Goal: Task Accomplishment & Management: Complete application form

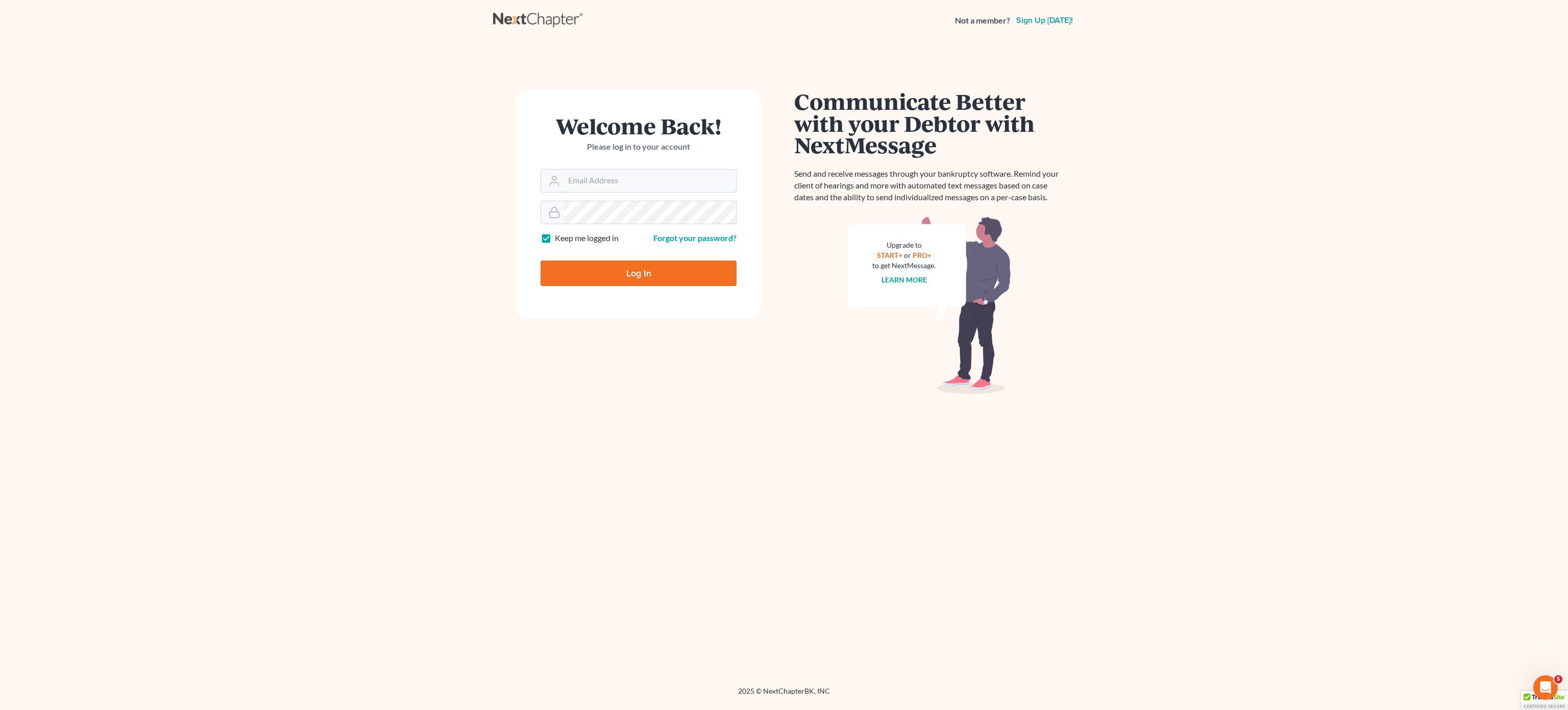
type input "[EMAIL_ADDRESS][DOMAIN_NAME]"
click at [631, 277] on input "Log In" at bounding box center [639, 273] width 196 height 26
type input "Thinking..."
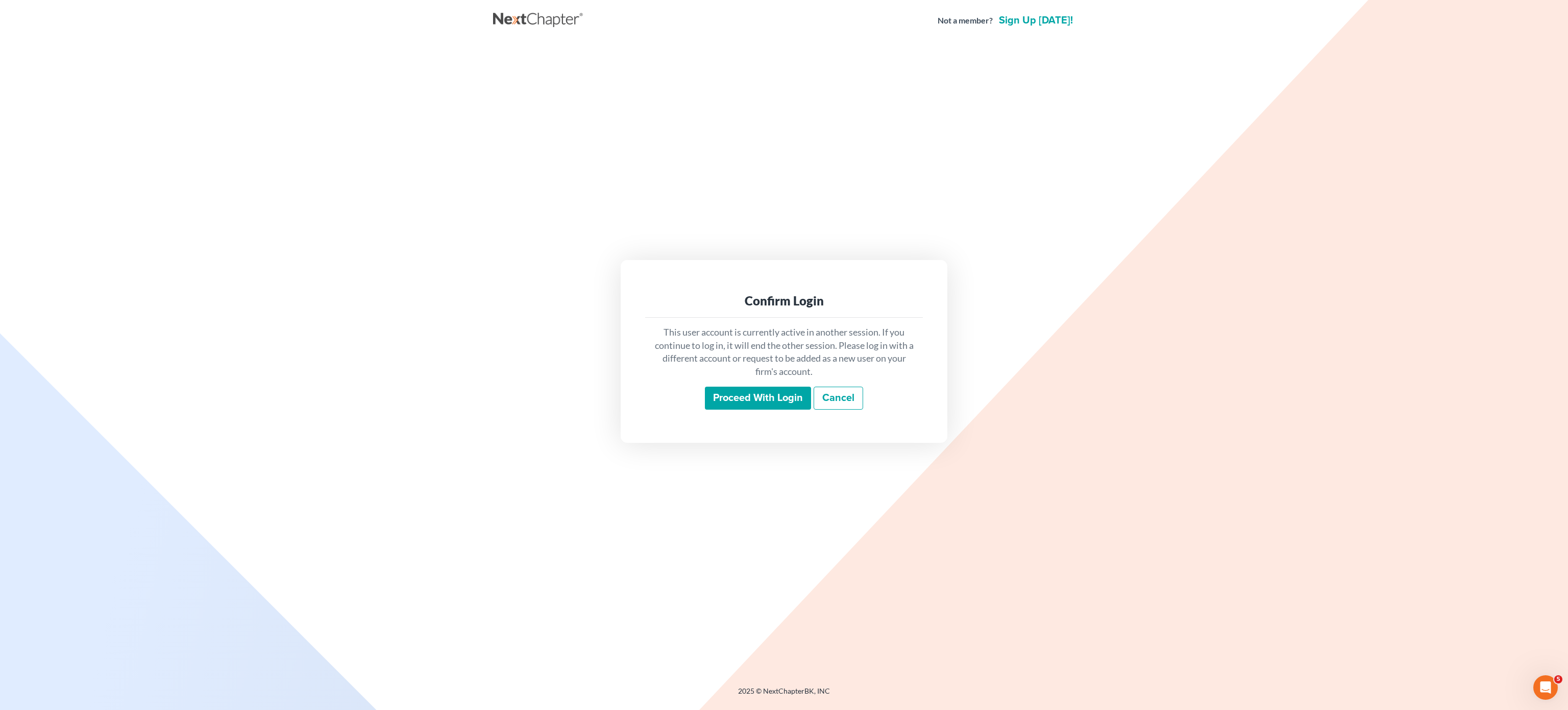
click at [768, 397] on input "Proceed with login" at bounding box center [758, 398] width 106 height 24
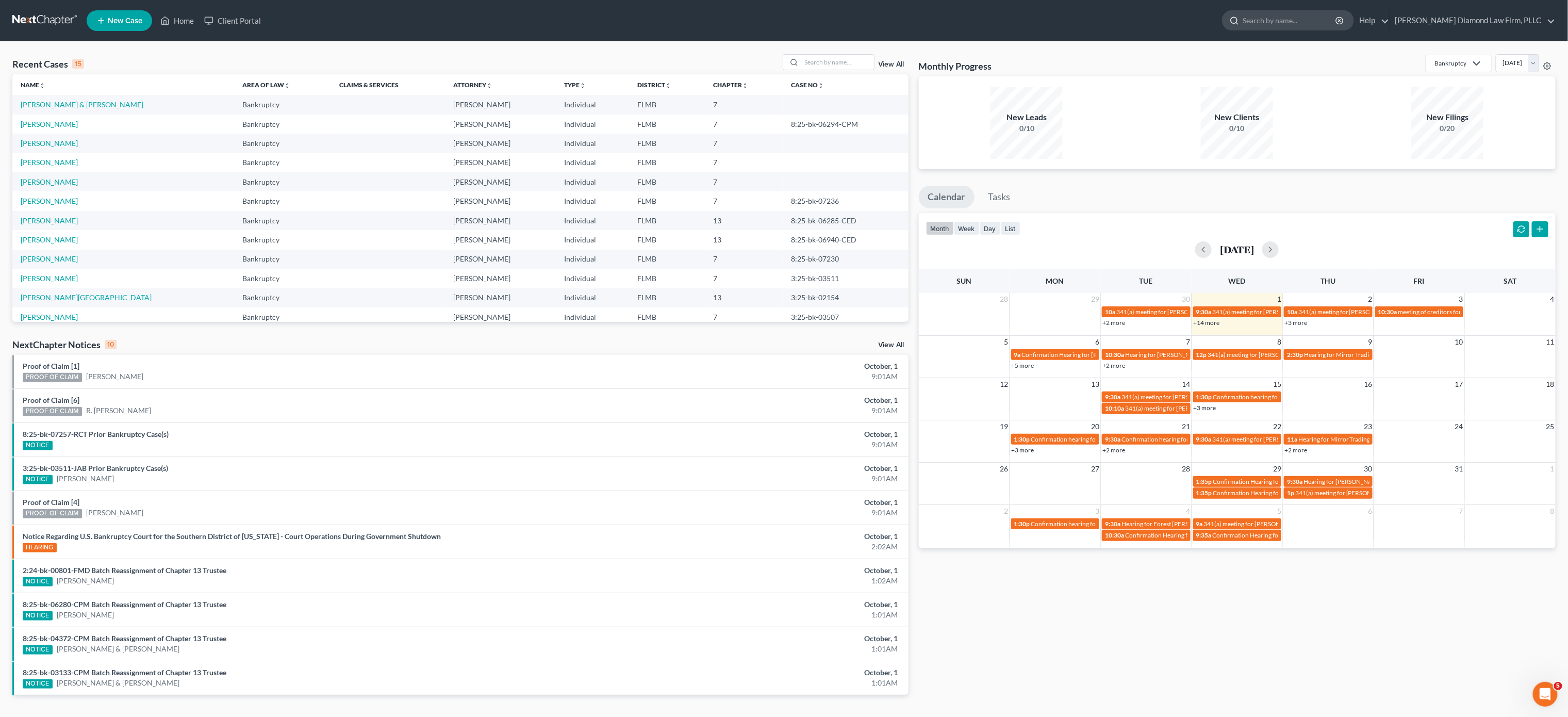
click at [1315, 16] on input "search" at bounding box center [1289, 20] width 94 height 19
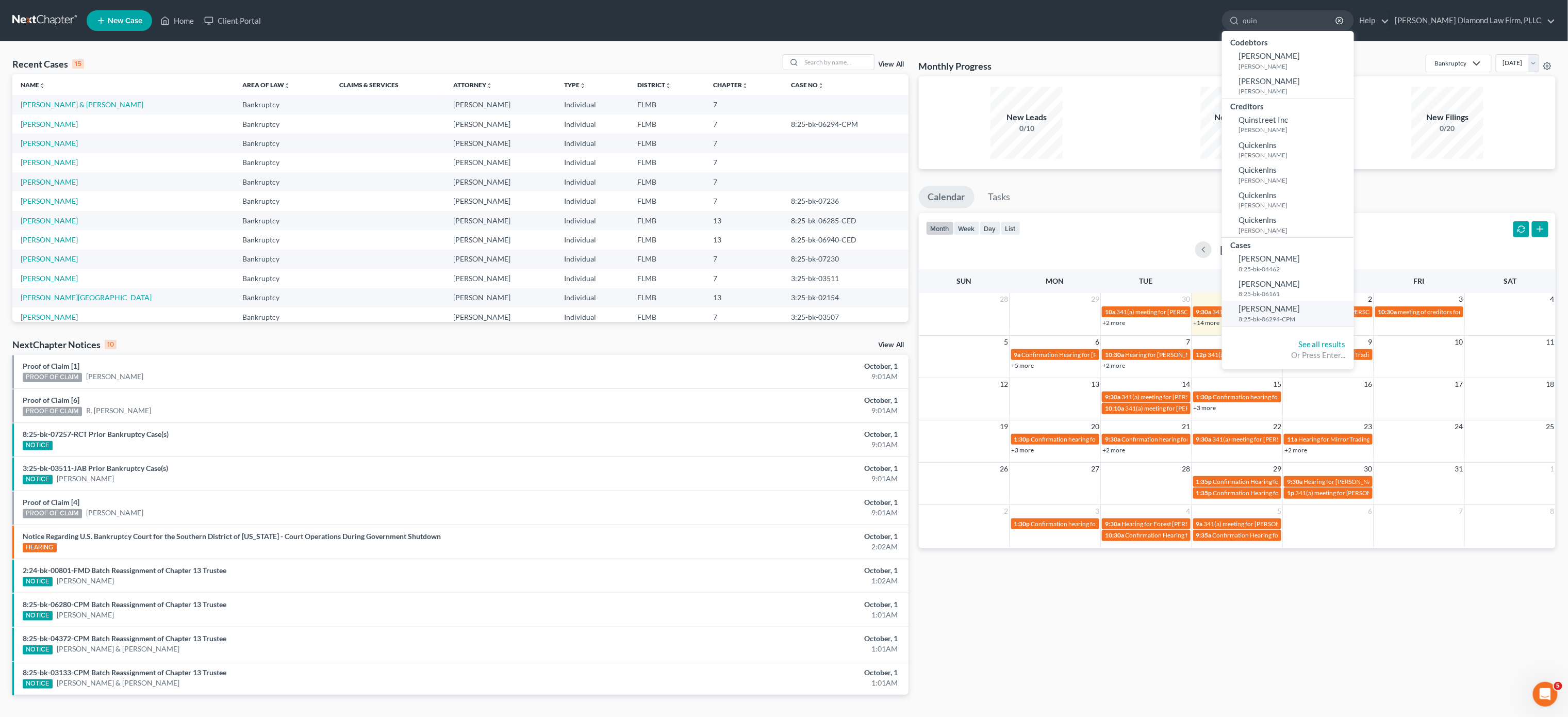
type input "quin"
click at [1300, 306] on span "Quintanilla, Rodolfo" at bounding box center [1269, 308] width 61 height 9
select select "5"
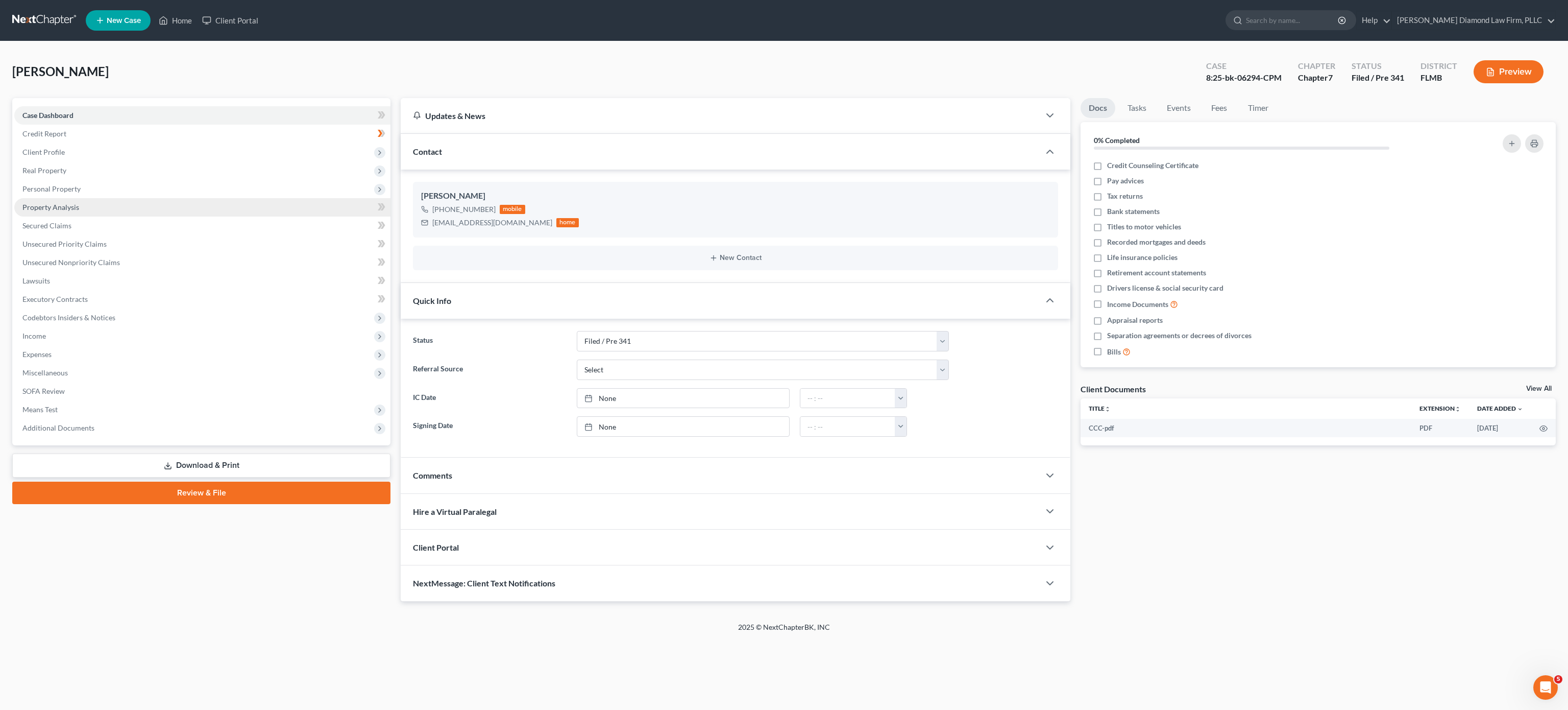
click at [68, 199] on link "Property Analysis" at bounding box center [202, 207] width 376 height 18
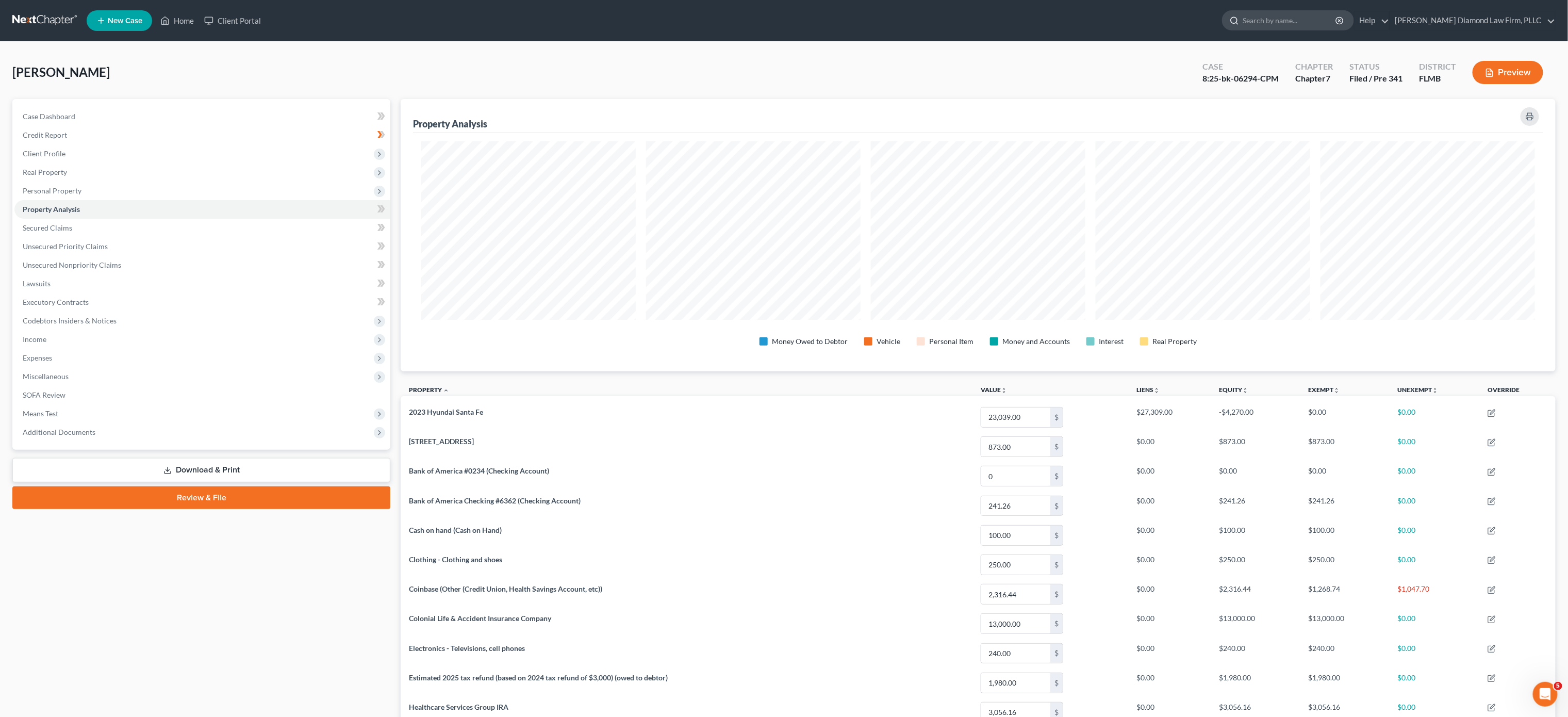
click at [1295, 24] on input "search" at bounding box center [1289, 20] width 94 height 19
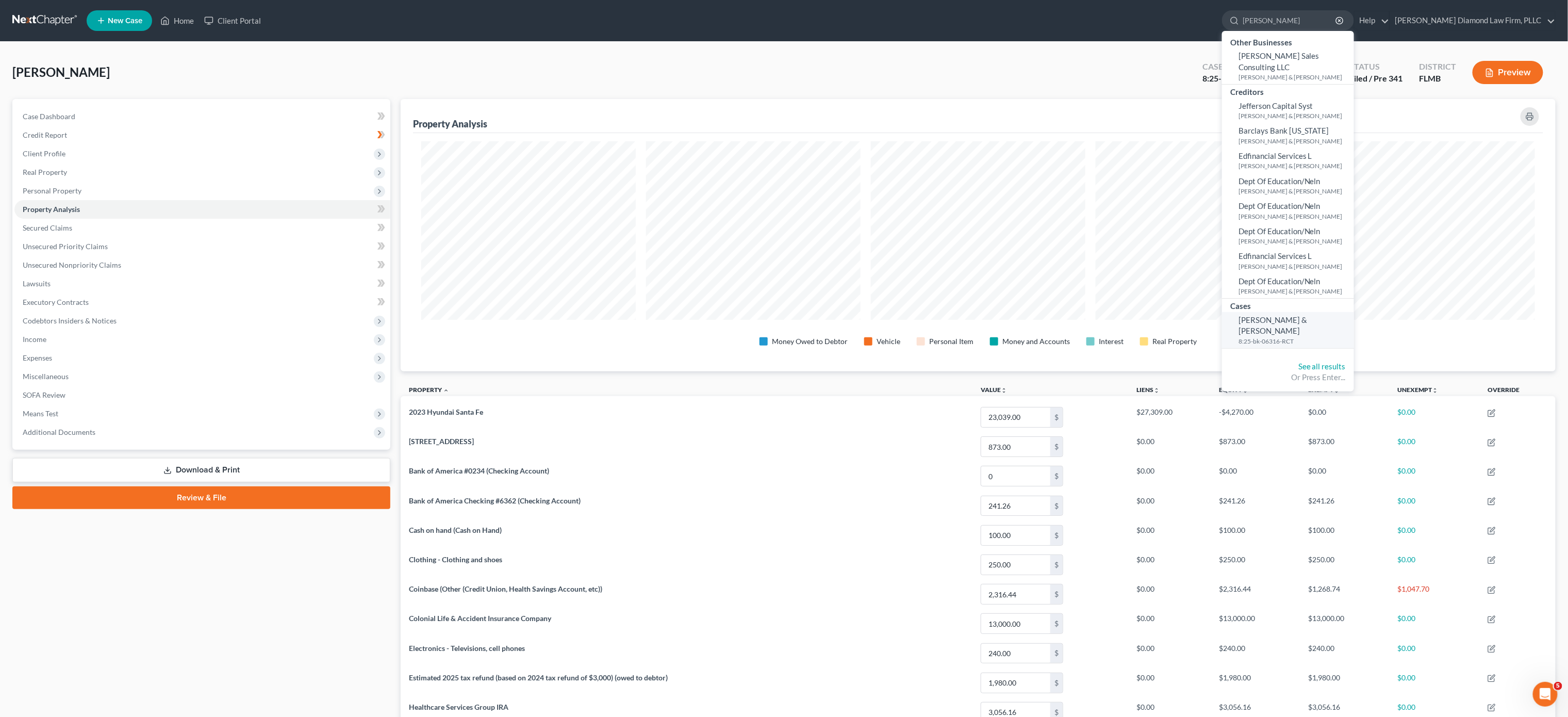
type input "weigt"
click at [1307, 315] on span "Weigt, Michael & Jamie" at bounding box center [1273, 325] width 69 height 20
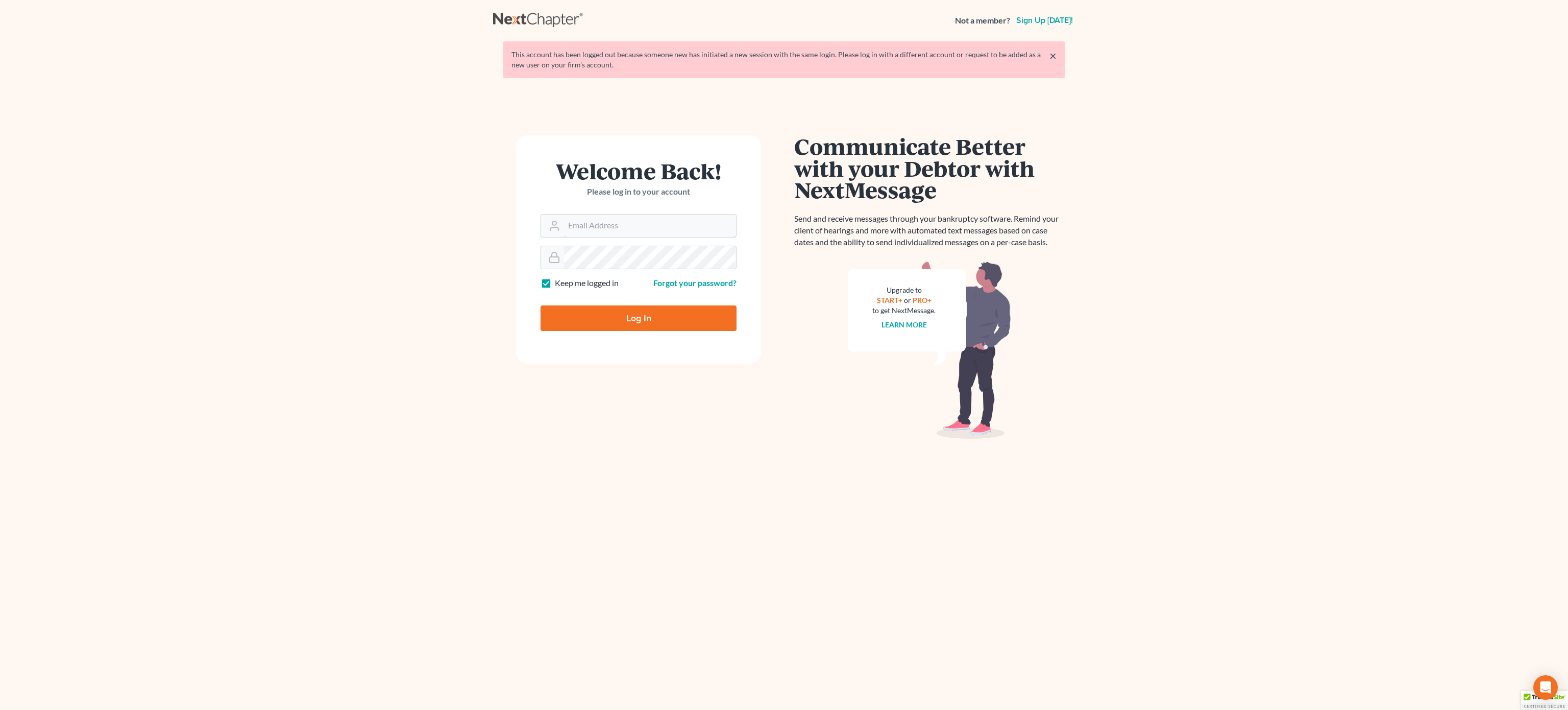
type input "[EMAIL_ADDRESS][DOMAIN_NAME]"
click at [651, 314] on input "Log In" at bounding box center [639, 318] width 196 height 26
type input "Thinking..."
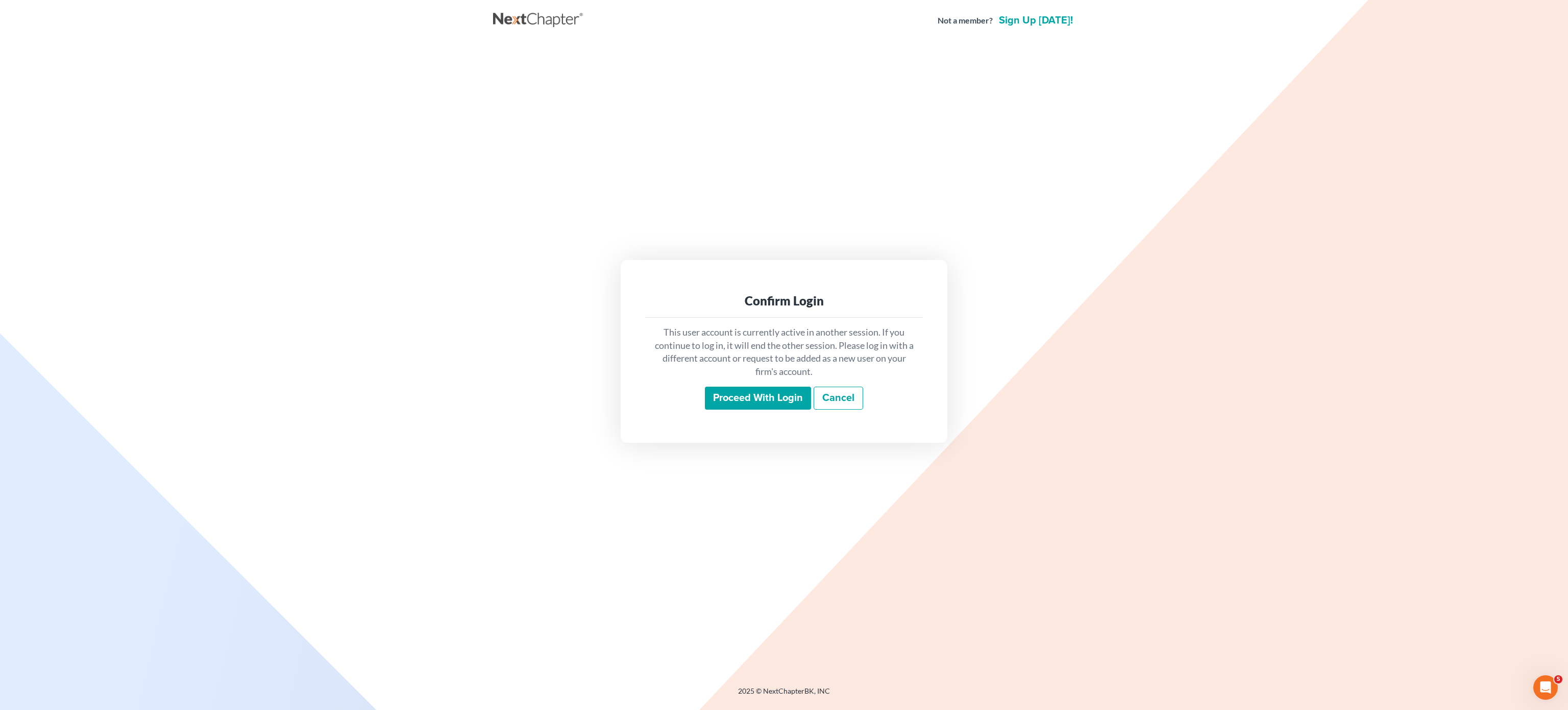
click at [738, 404] on input "Proceed with login" at bounding box center [758, 398] width 106 height 24
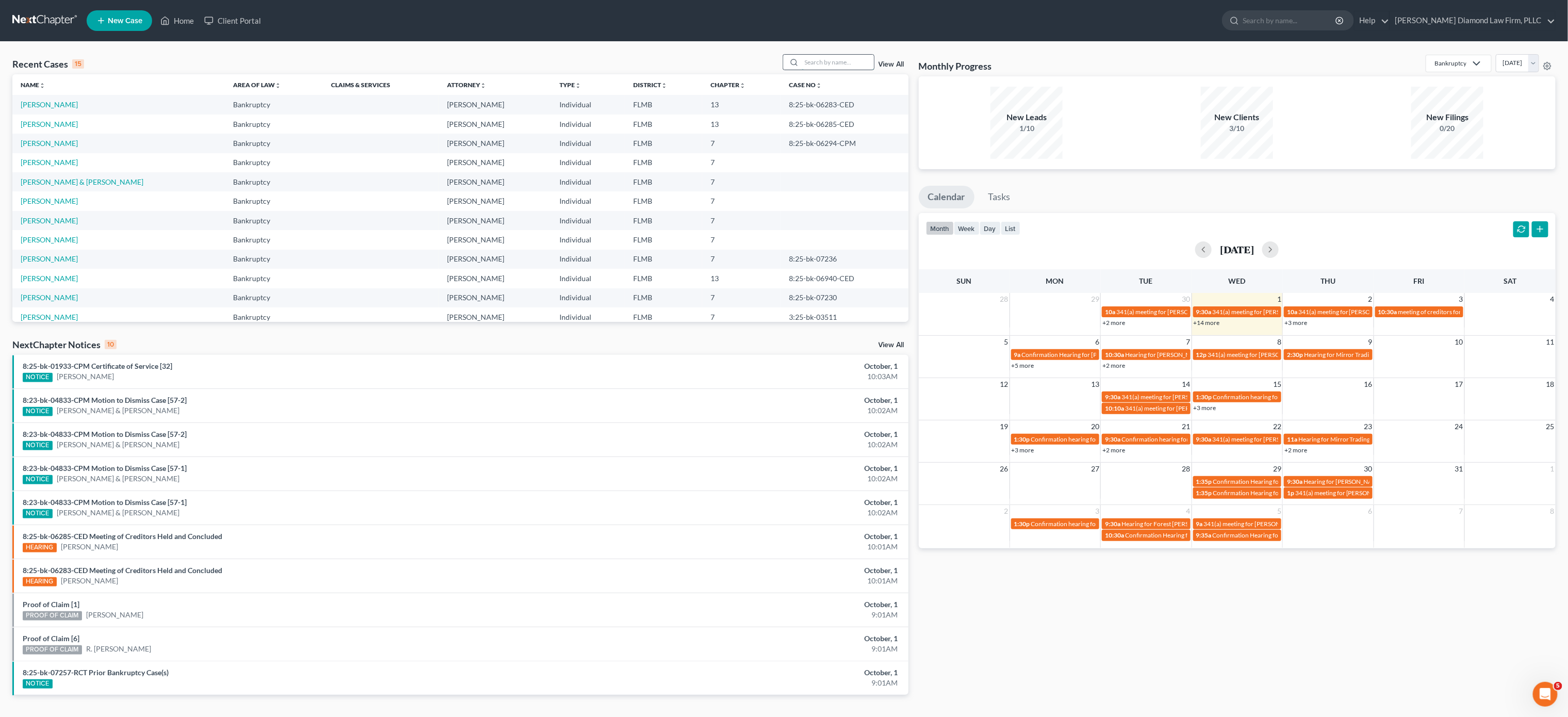
click at [826, 58] on input "search" at bounding box center [837, 62] width 72 height 15
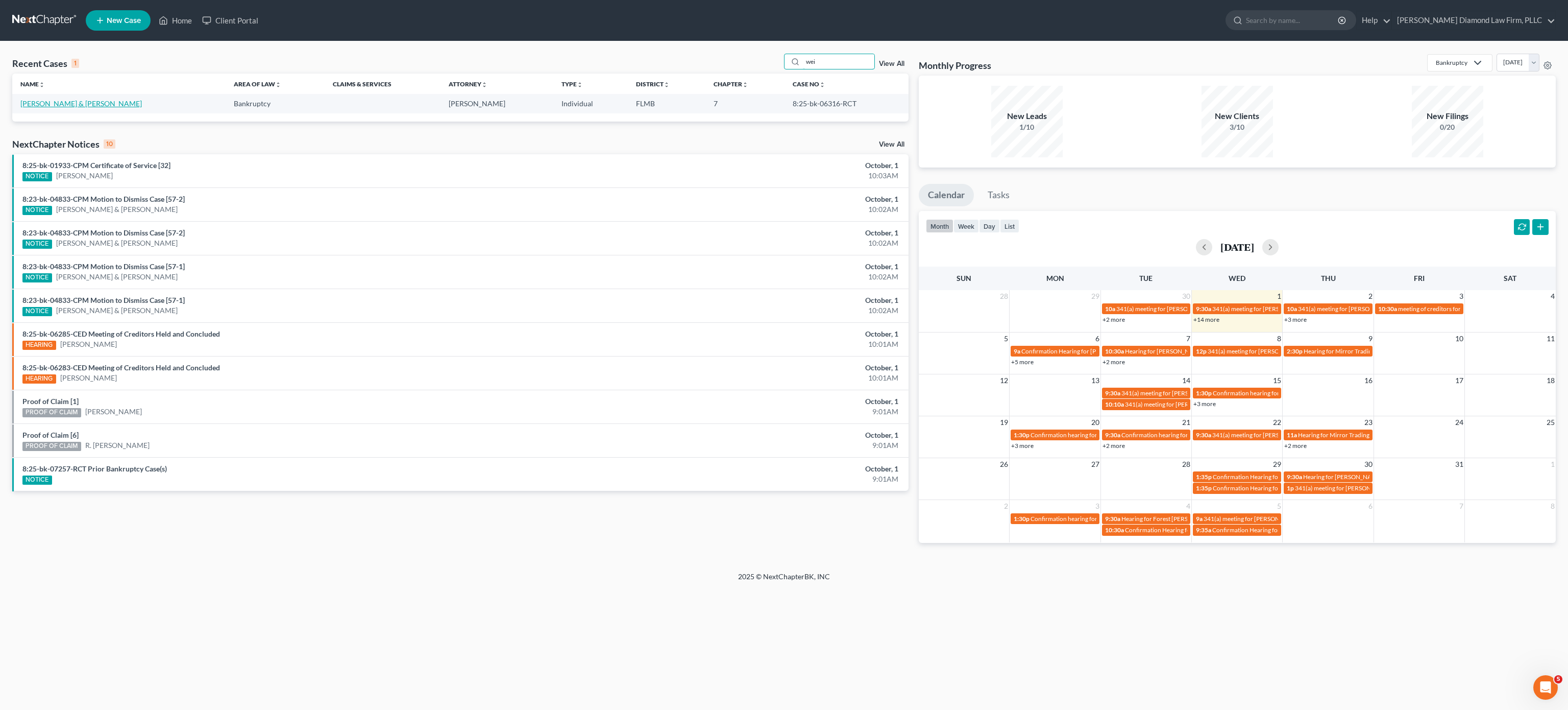
type input "wei"
click at [74, 101] on link "Weigt, Michael & Jamie" at bounding box center [82, 104] width 122 height 9
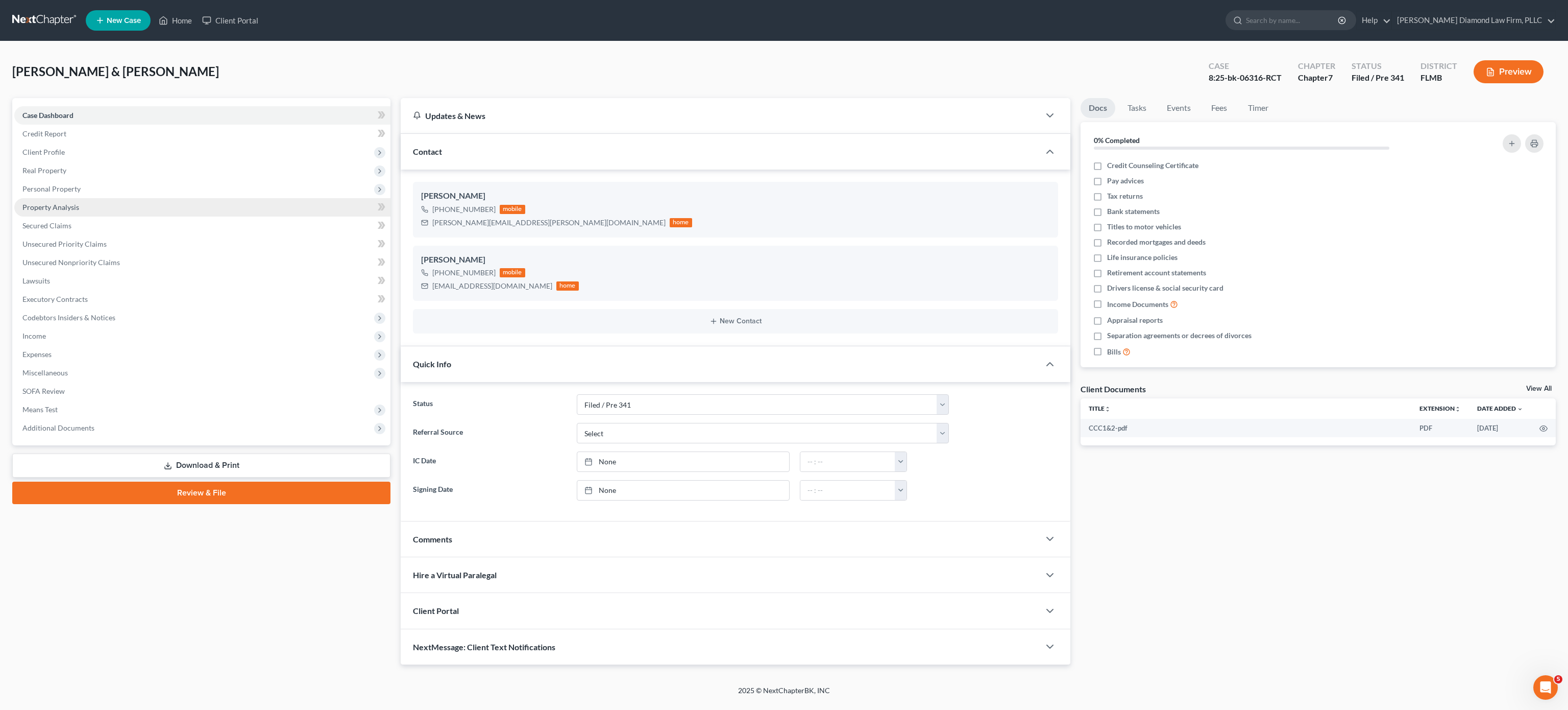
click at [65, 206] on span "Property Analysis" at bounding box center [51, 207] width 57 height 9
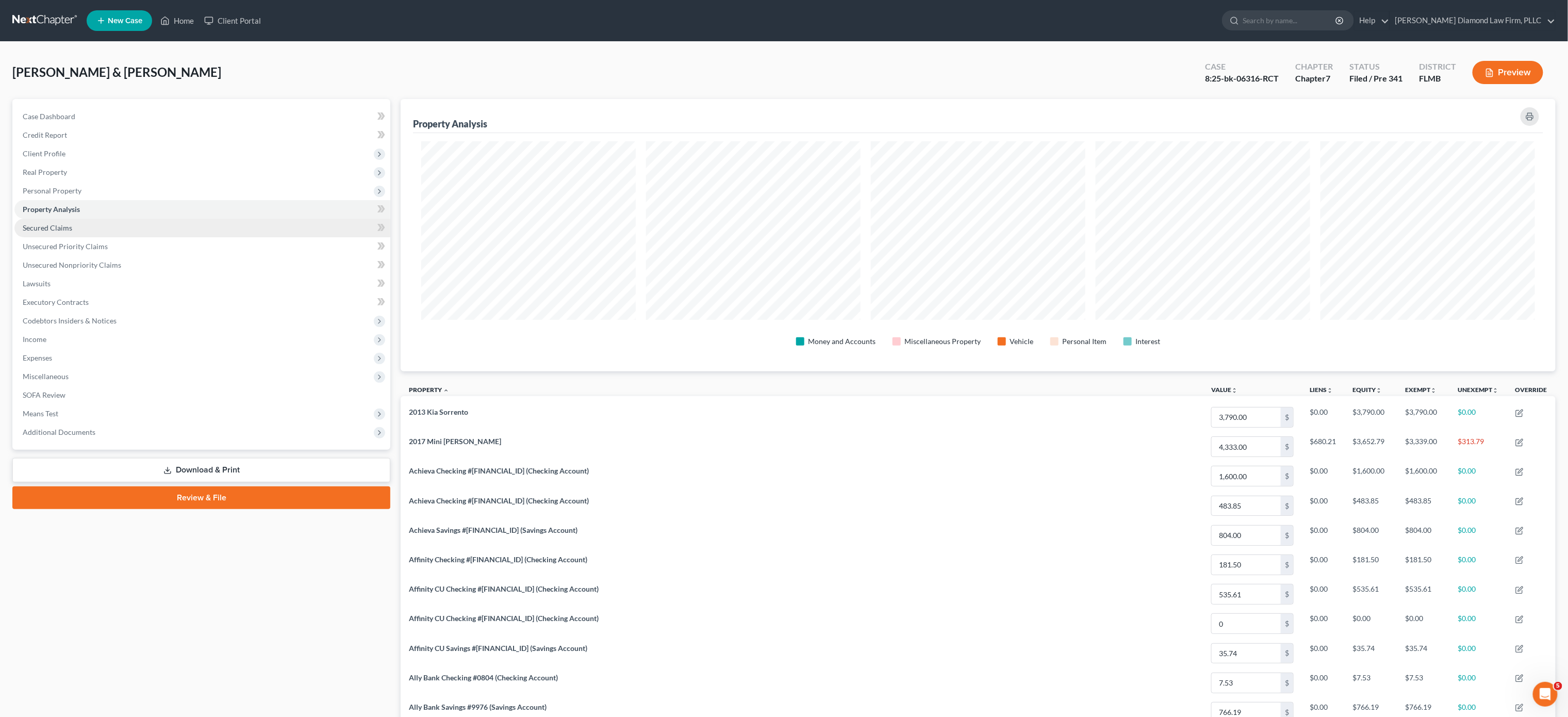
click at [82, 228] on link "Secured Claims" at bounding box center [202, 228] width 376 height 18
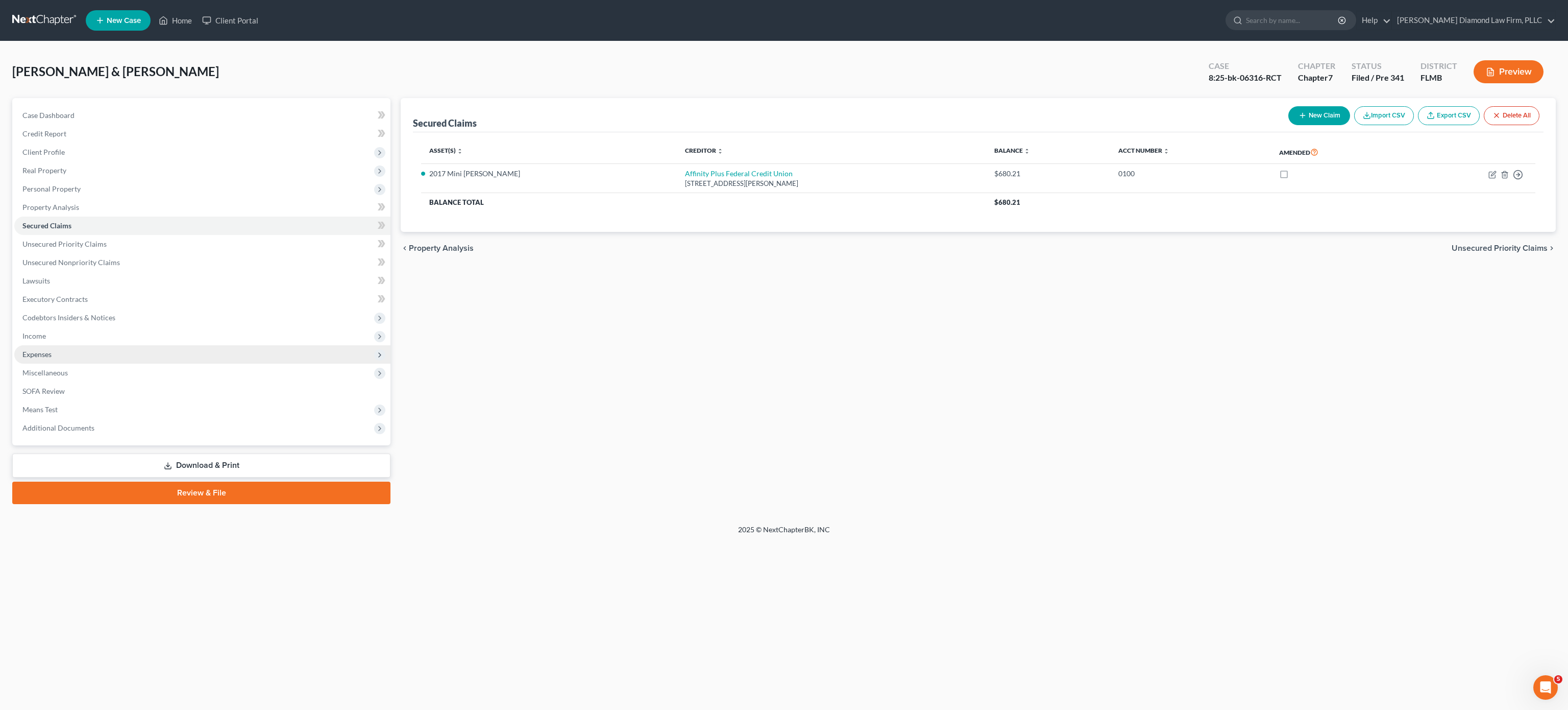
click at [63, 346] on span "Expenses" at bounding box center [202, 354] width 376 height 18
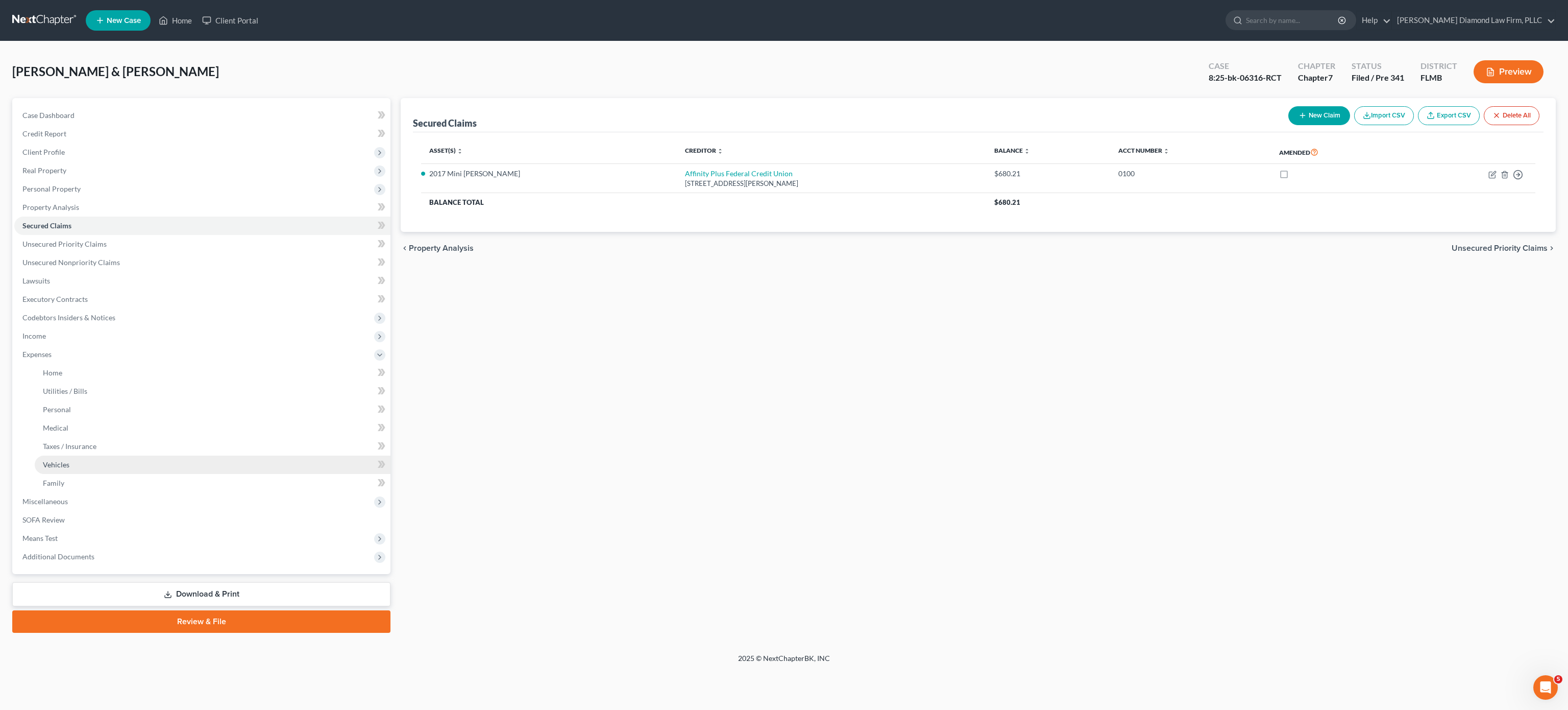
click at [103, 460] on link "Vehicles" at bounding box center [212, 465] width 355 height 18
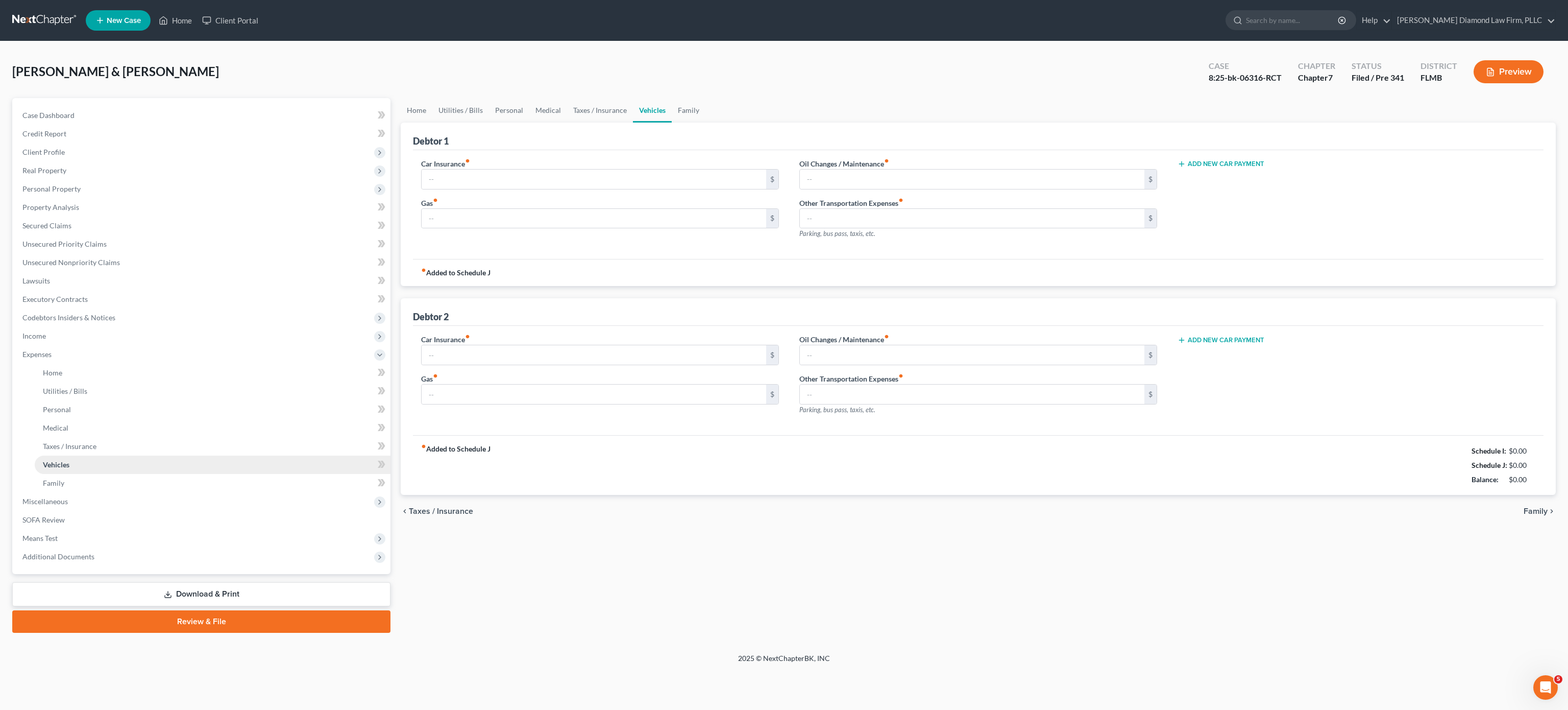
type input "302.00"
type input "350.00"
type input "100.00"
type input "0.00"
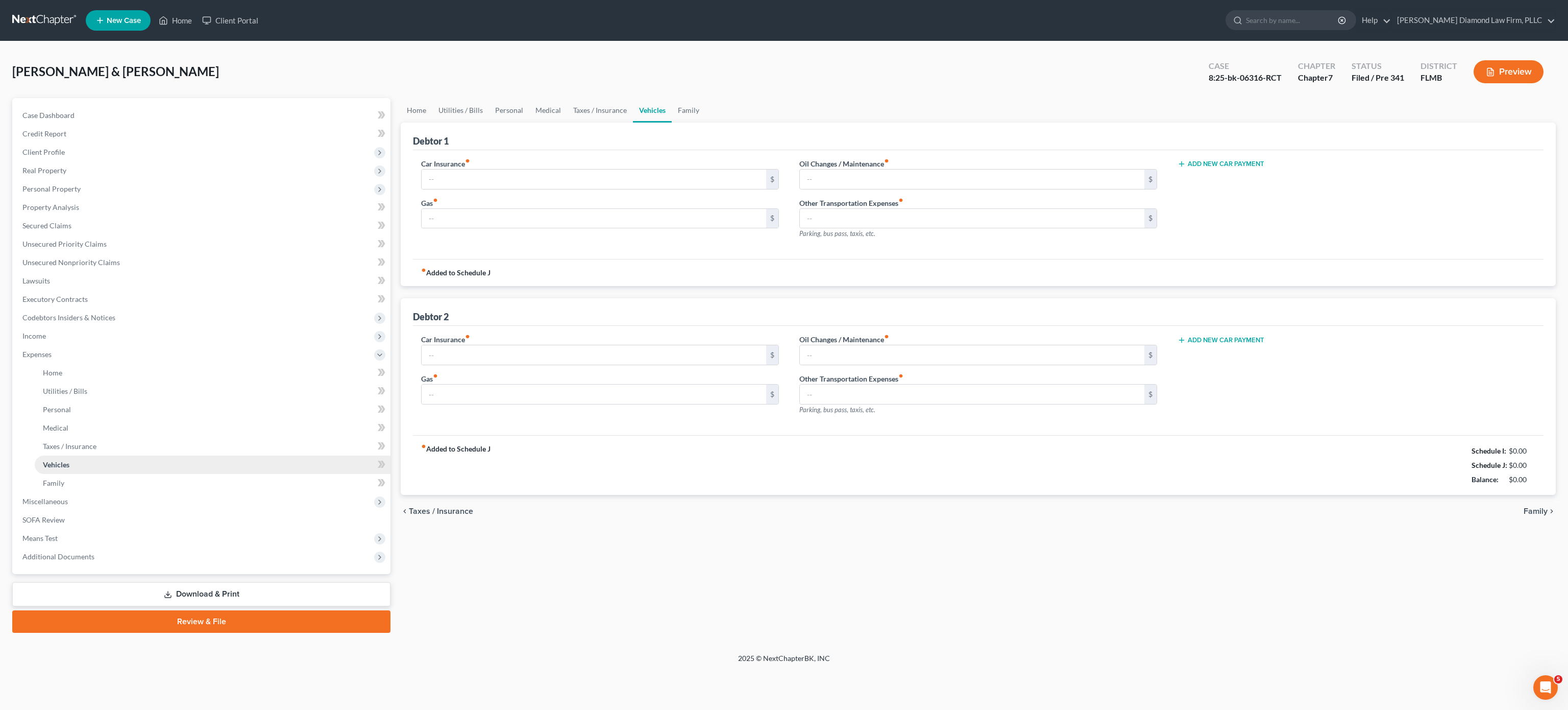
type input "0.00"
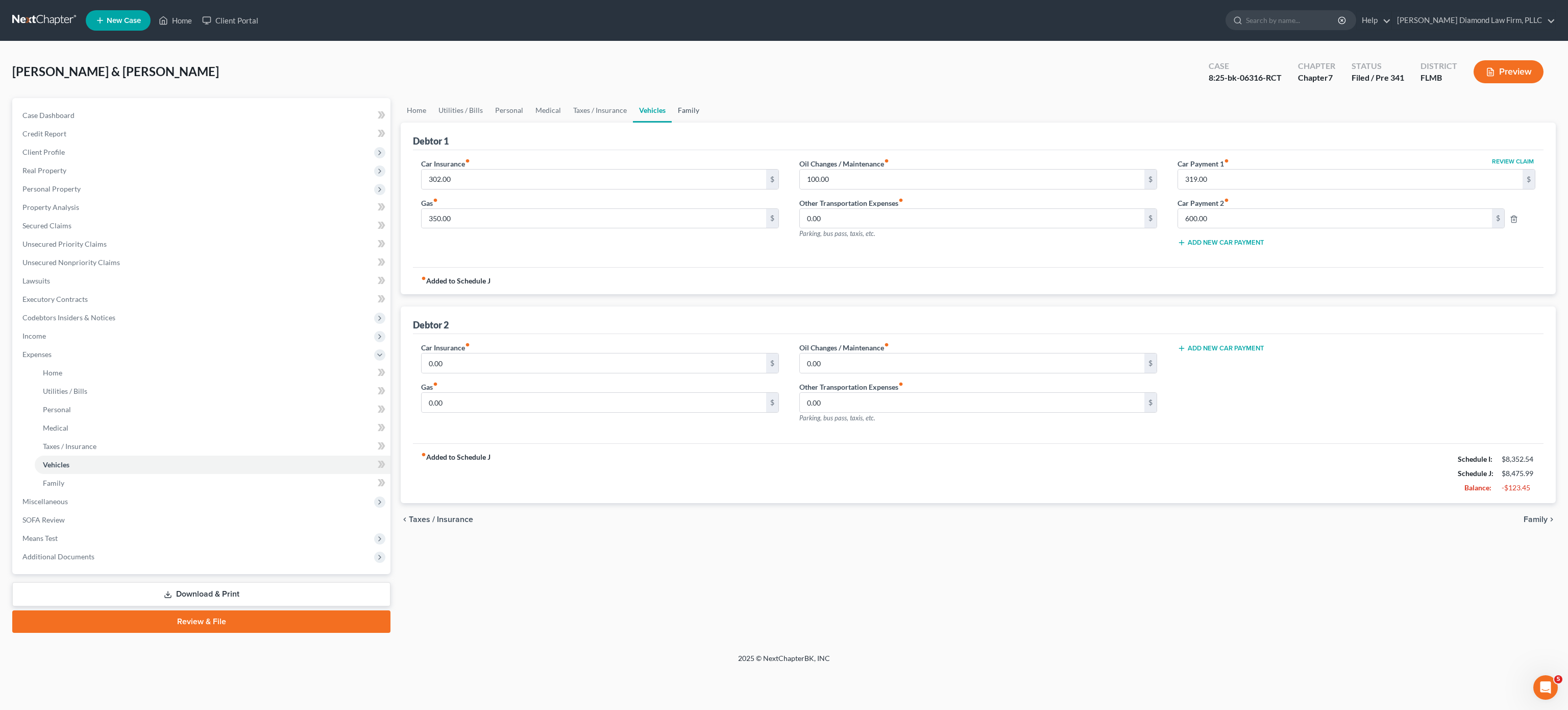
click at [696, 108] on link "Family" at bounding box center [688, 110] width 33 height 24
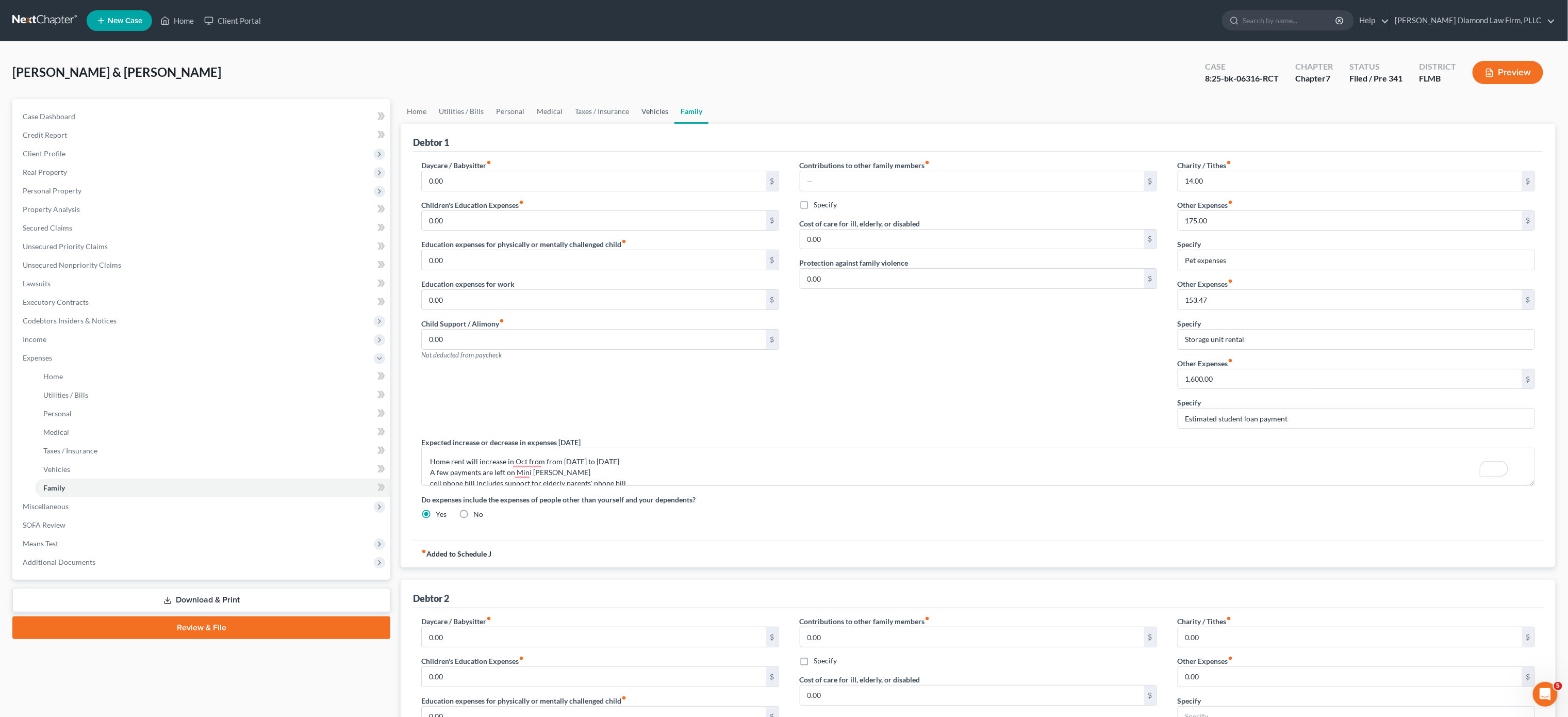
click at [656, 114] on link "Vehicles" at bounding box center [655, 111] width 39 height 25
